Goal: Task Accomplishment & Management: Manage account settings

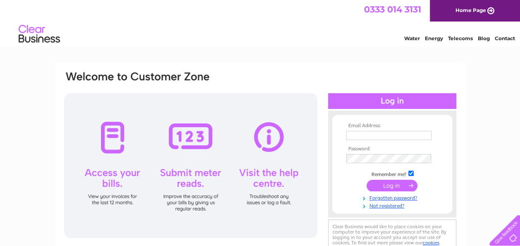
type input "billy.sykes@staccountancy.co.uk"
click at [381, 186] on input "submit" at bounding box center [391, 185] width 51 height 12
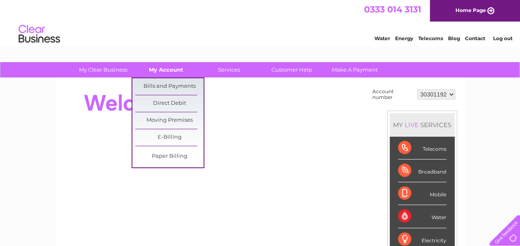
click at [165, 69] on link "My Account" at bounding box center [166, 69] width 68 height 15
click at [163, 84] on link "Bills and Payments" at bounding box center [169, 86] width 68 height 17
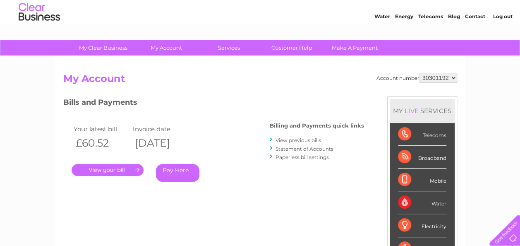
scroll to position [5, 0]
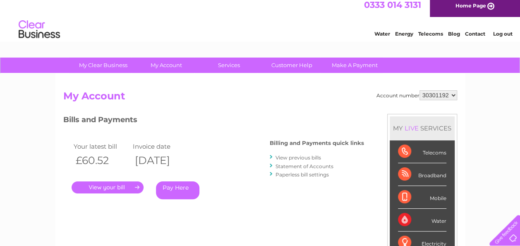
click at [300, 156] on link "View previous bills" at bounding box center [297, 157] width 45 height 6
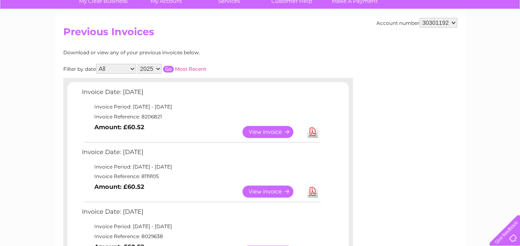
scroll to position [41, 0]
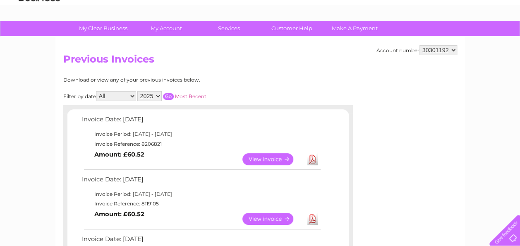
click at [267, 155] on link "View" at bounding box center [272, 159] width 61 height 12
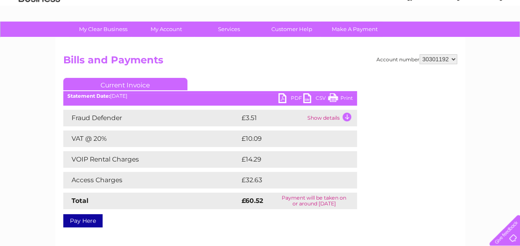
scroll to position [41, 0]
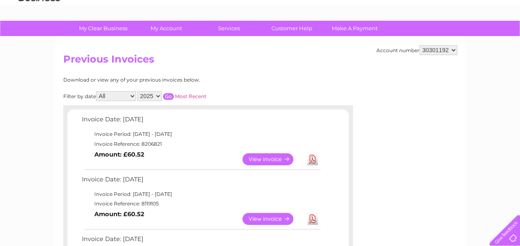
click at [150, 93] on select "2025 2024" at bounding box center [149, 96] width 24 height 10
select select "2024"
click at [138, 91] on select "2025 2024" at bounding box center [149, 96] width 24 height 10
click at [168, 94] on input "button" at bounding box center [168, 96] width 11 height 7
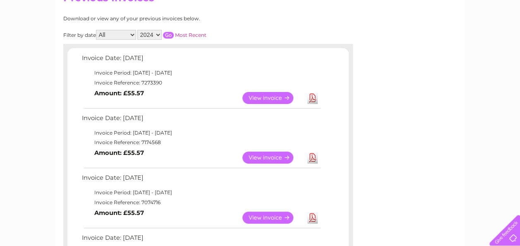
scroll to position [100, 0]
